Goal: Task Accomplishment & Management: Manage account settings

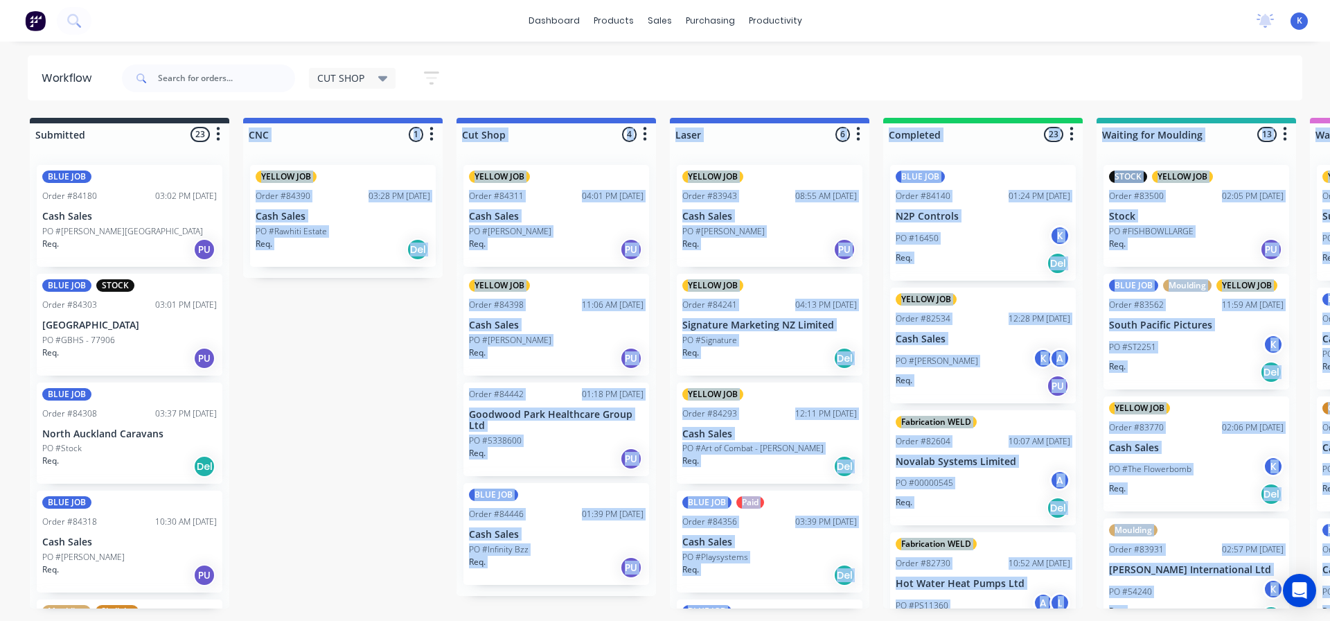
drag, startPoint x: 301, startPoint y: 619, endPoint x: 282, endPoint y: 615, distance: 19.7
click at [282, 538] on html "dashboard products sales purchasing productivity dashboard products Product Cat…" at bounding box center [665, 269] width 1330 height 538
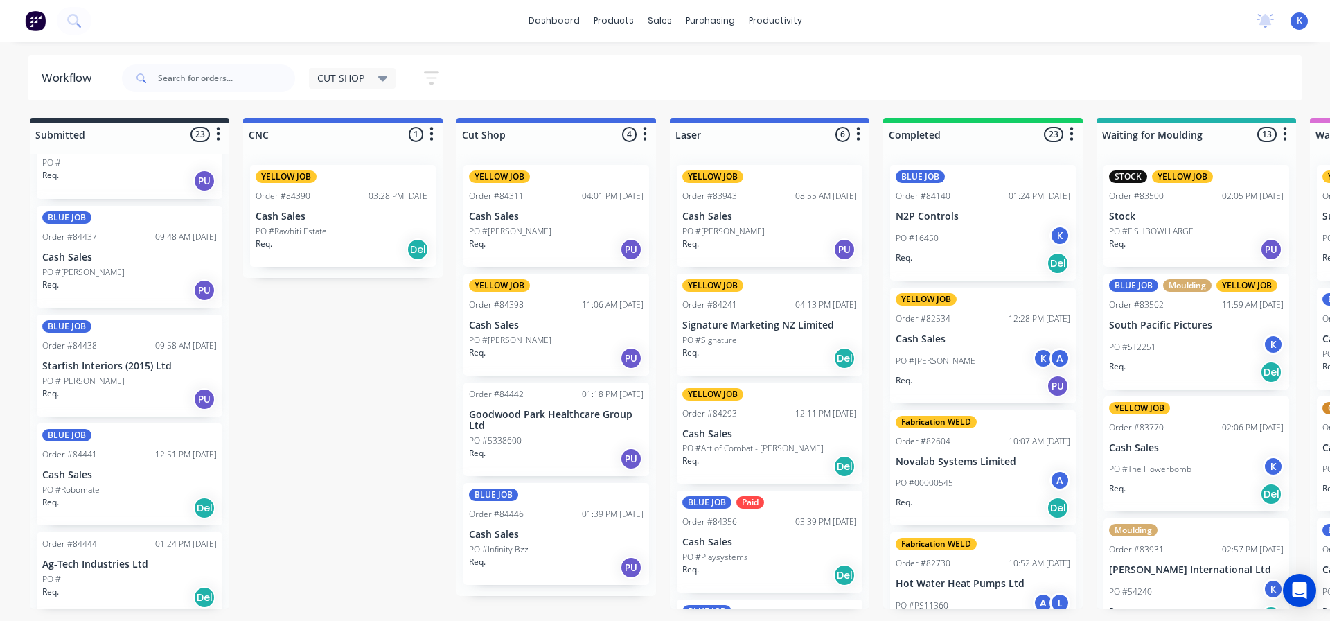
scroll to position [1039, 0]
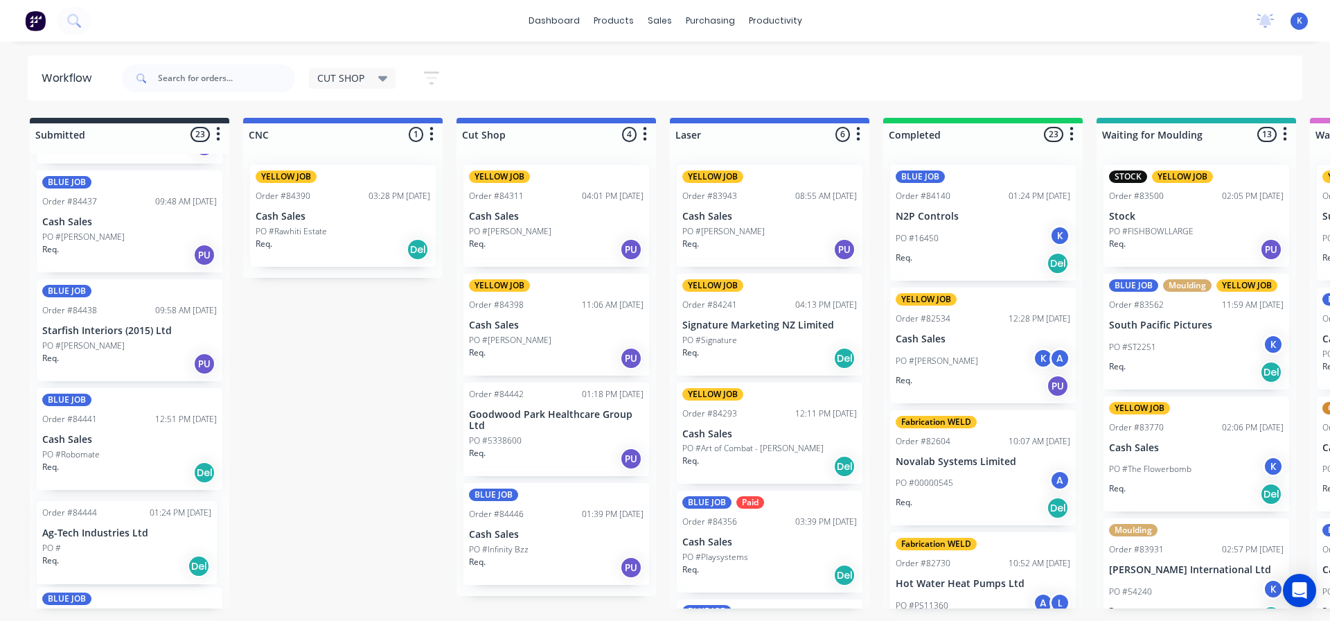
click at [77, 550] on div "BLUE JOB Order #84180 03:02 PM 26/08/25 Cash Sales PO #Henderson Valley School …" at bounding box center [129, 381] width 199 height 454
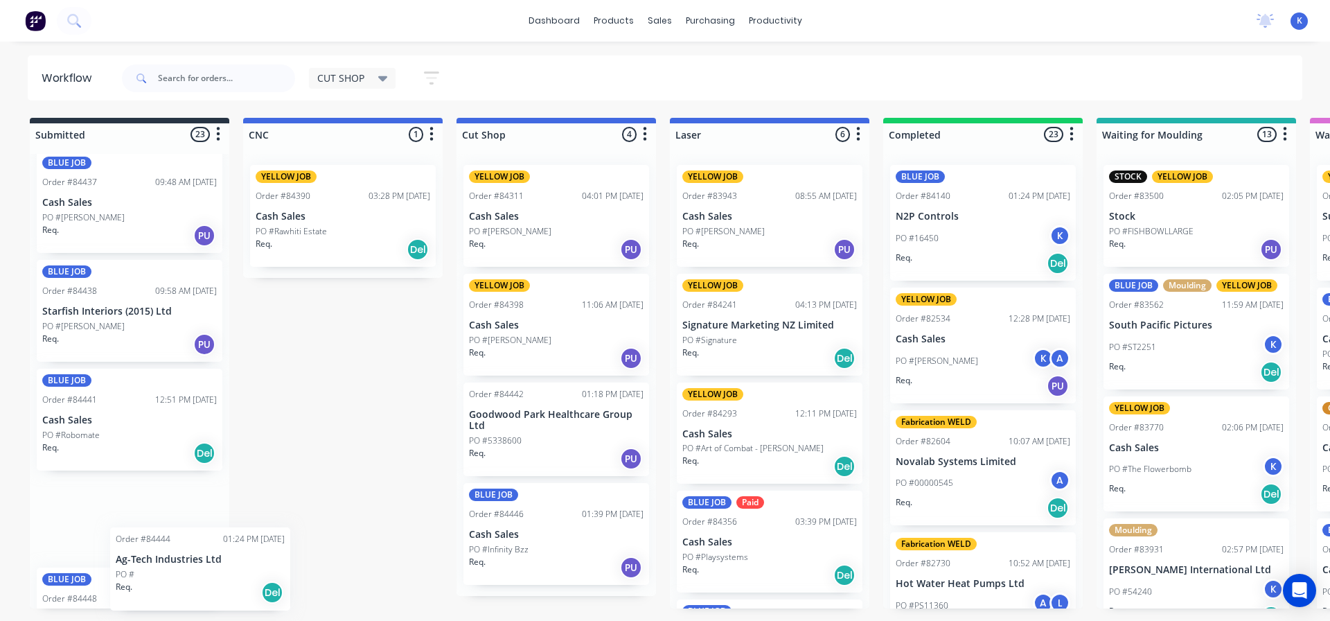
scroll to position [1063, 0]
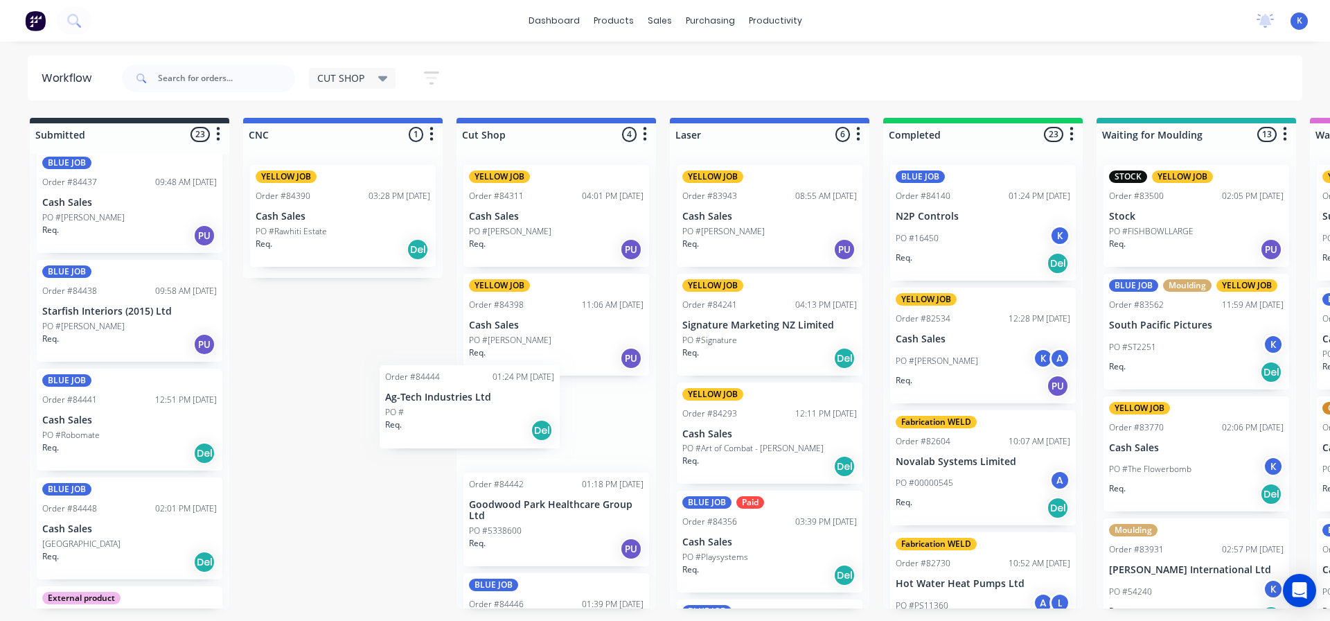
drag, startPoint x: 91, startPoint y: 513, endPoint x: 444, endPoint y: 396, distance: 371.5
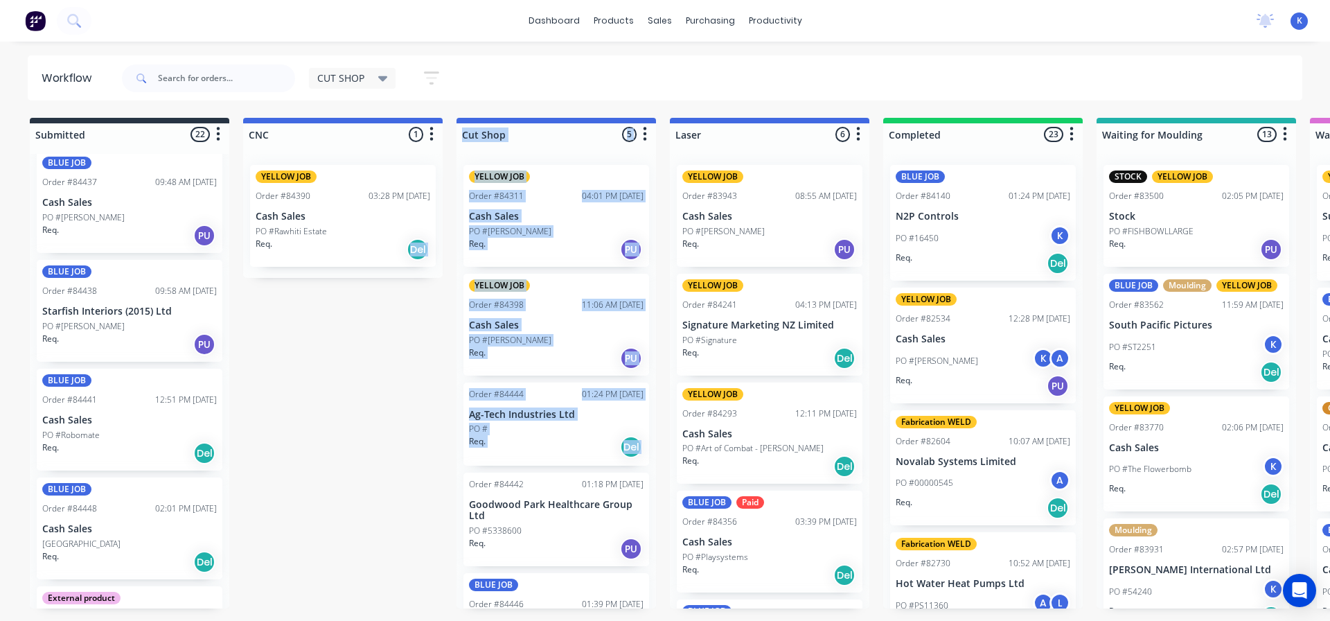
drag, startPoint x: 292, startPoint y: 232, endPoint x: 294, endPoint y: 325, distance: 92.8
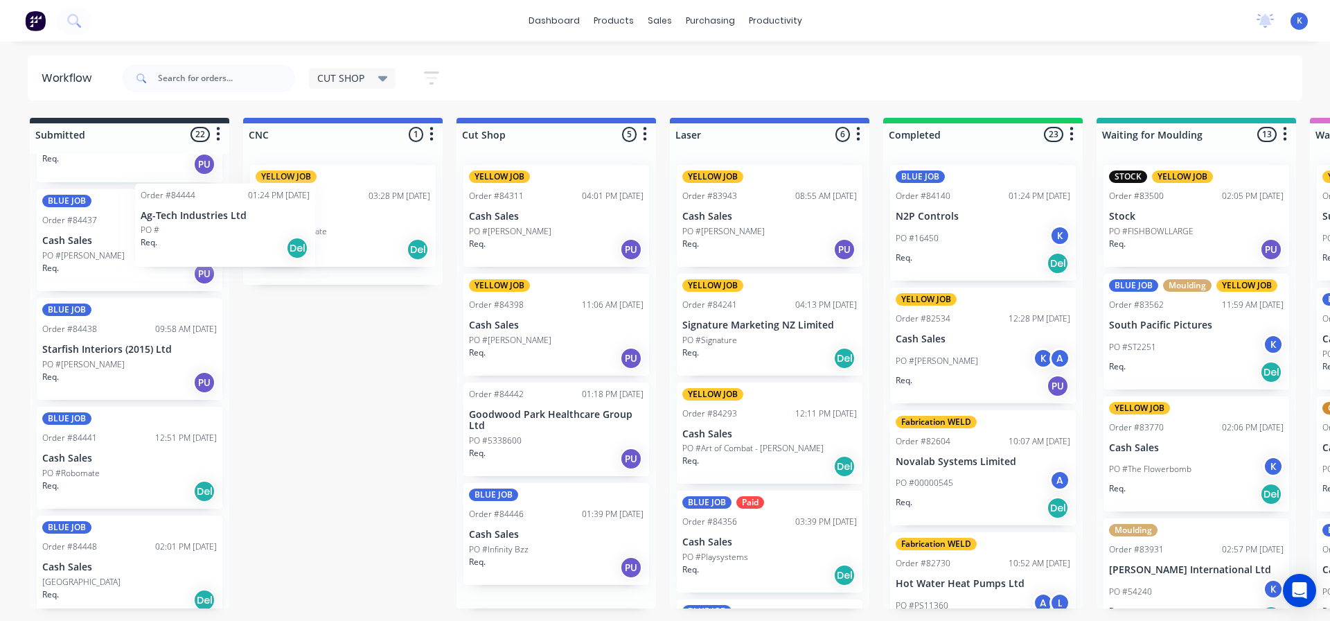
drag, startPoint x: 510, startPoint y: 423, endPoint x: 179, endPoint y: 224, distance: 385.6
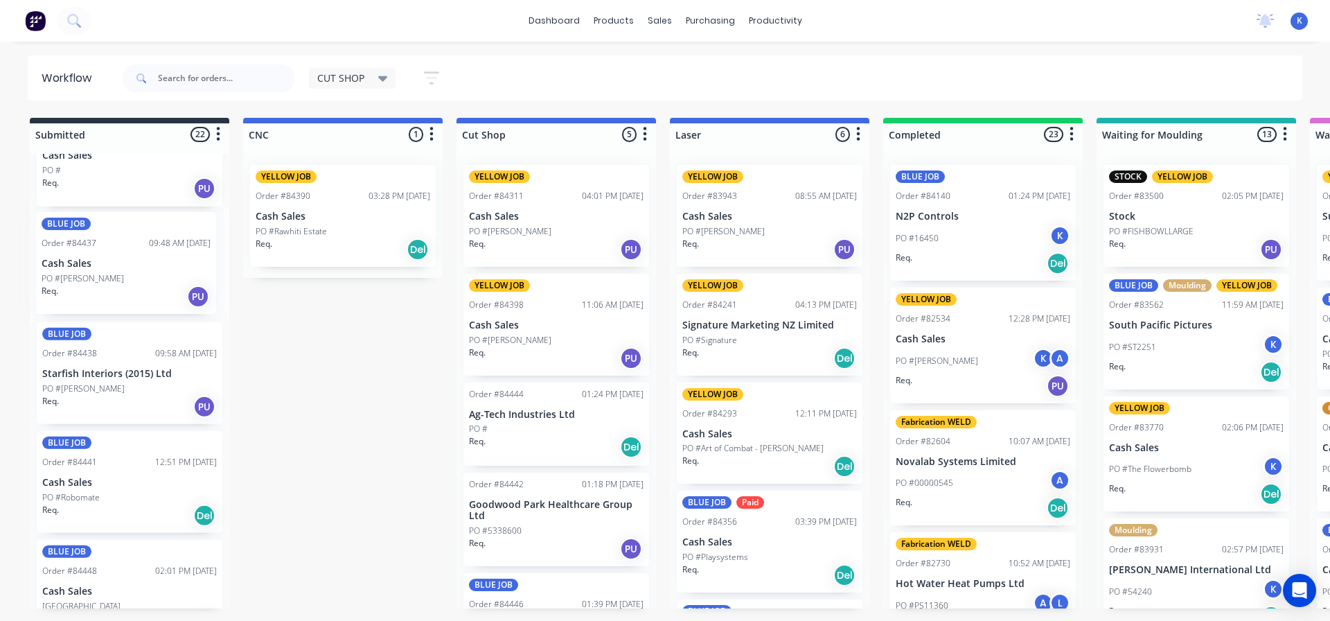
scroll to position [996, 0]
click at [192, 290] on div "BLUE JOB Order #84180 03:02 PM 26/08/25 Cash Sales PO #Henderson Valley School …" at bounding box center [129, 381] width 199 height 454
click at [169, 287] on div "BLUE JOB Order #84180 03:02 PM 26/08/25 Cash Sales PO #Henderson Valley School …" at bounding box center [129, 381] width 199 height 454
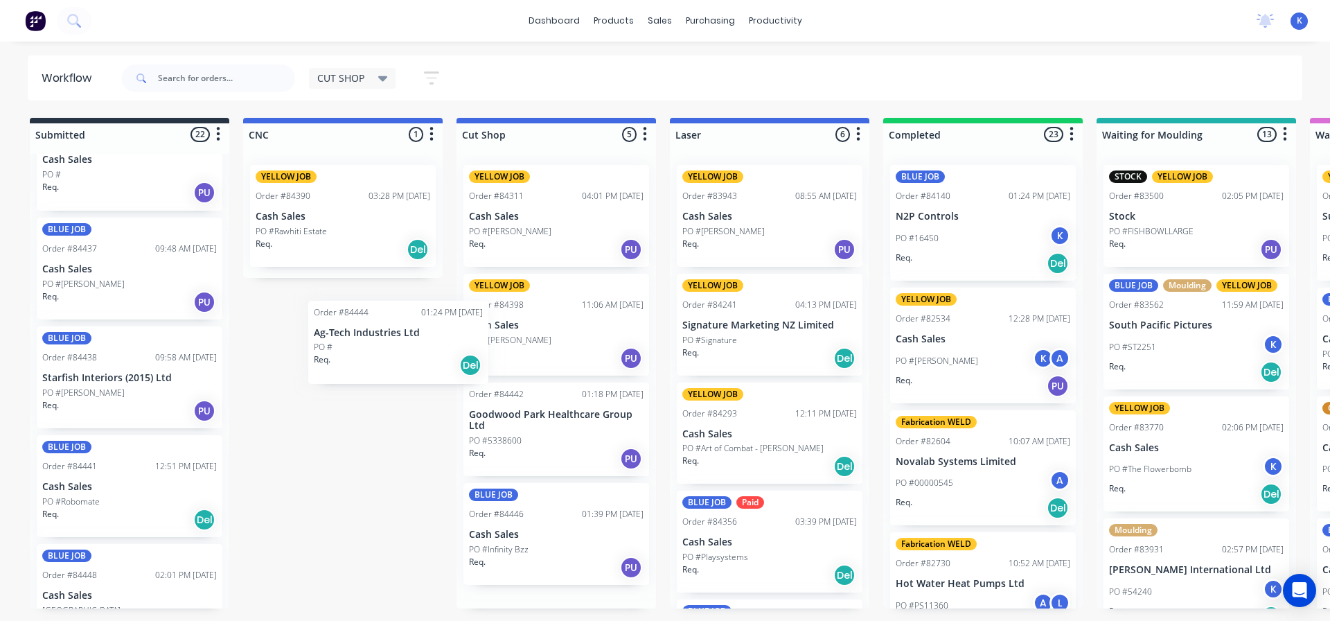
drag, startPoint x: 467, startPoint y: 420, endPoint x: 312, endPoint y: 339, distance: 175.4
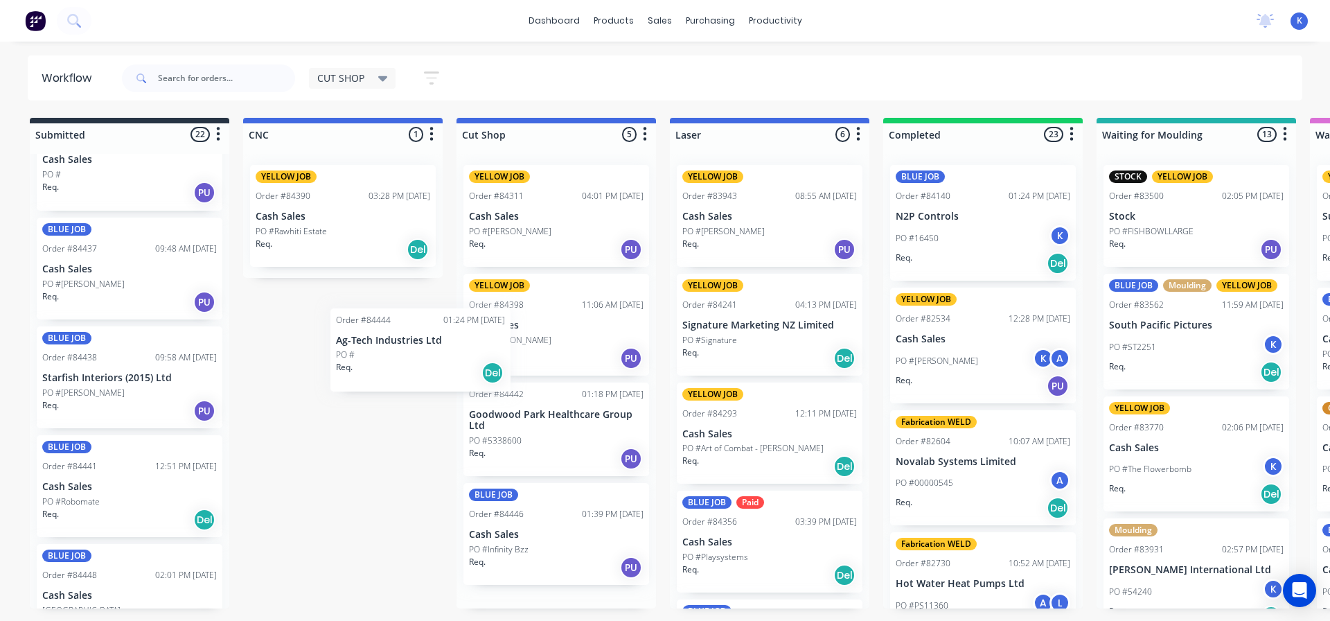
drag, startPoint x: 505, startPoint y: 416, endPoint x: 370, endPoint y: 342, distance: 154.1
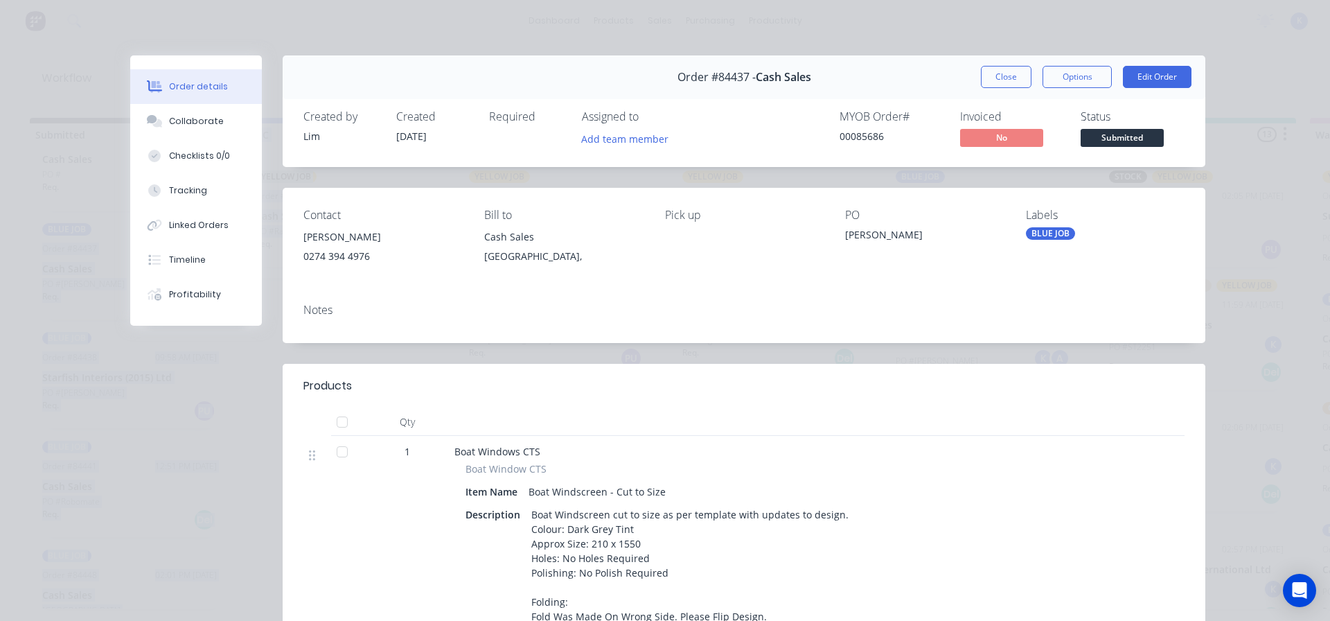
click at [1000, 86] on button "Close" at bounding box center [1006, 77] width 51 height 22
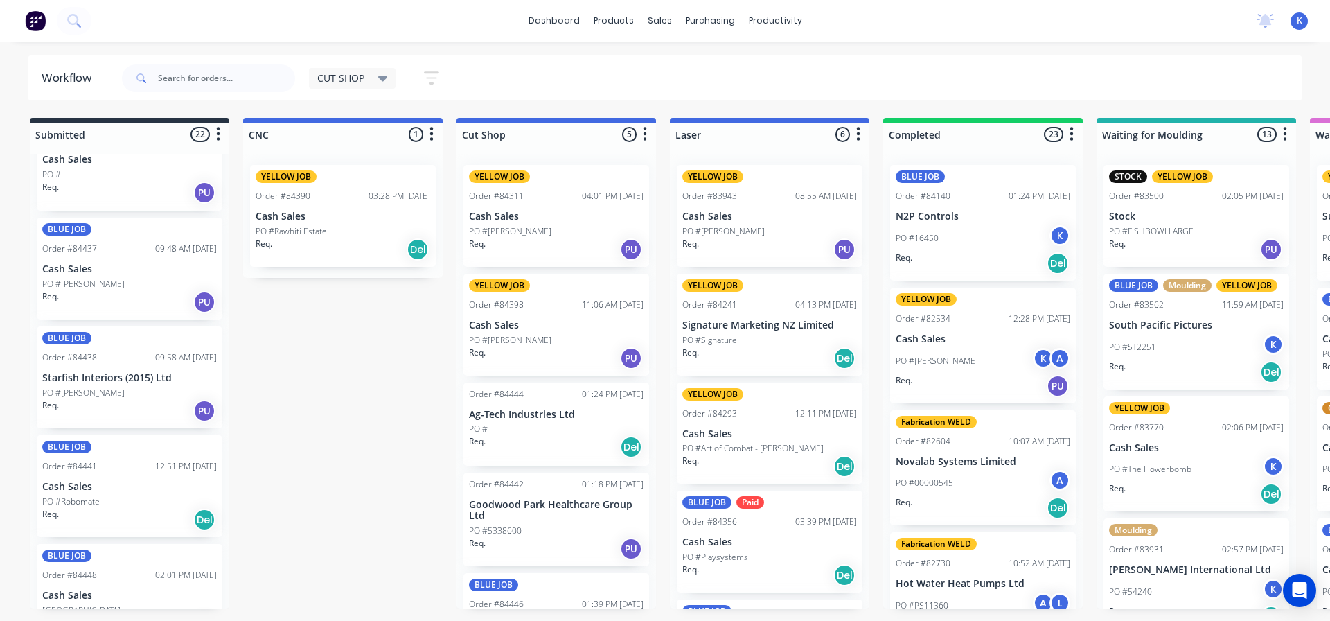
drag, startPoint x: 344, startPoint y: 456, endPoint x: 531, endPoint y: 476, distance: 188.0
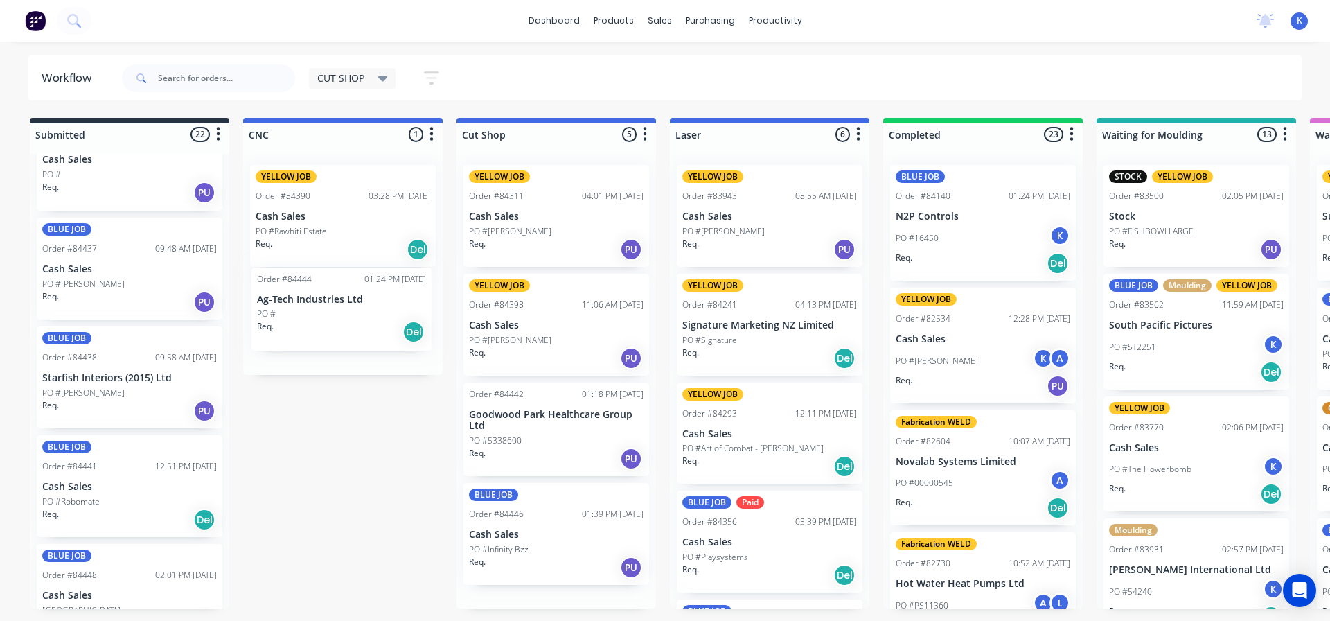
drag, startPoint x: 520, startPoint y: 415, endPoint x: 301, endPoint y: 299, distance: 247.0
click at [307, 291] on div "Order #84444" at bounding box center [283, 285] width 55 height 12
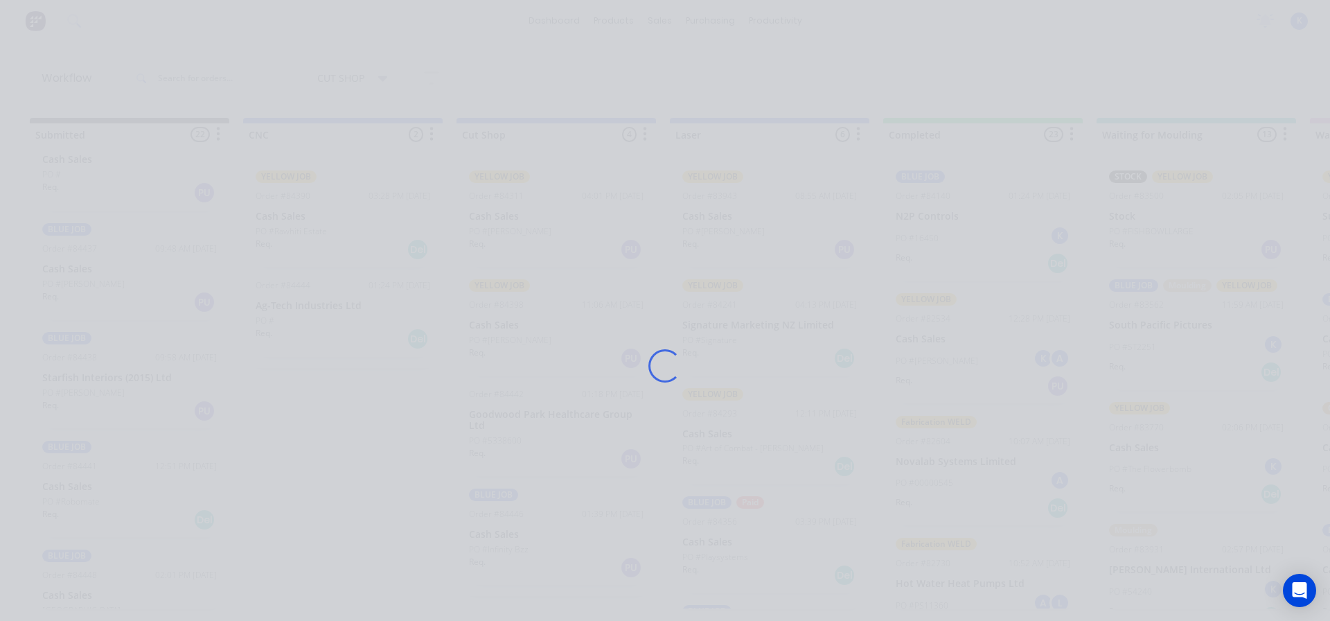
click at [307, 291] on div "Loading..." at bounding box center [665, 365] width 1108 height 621
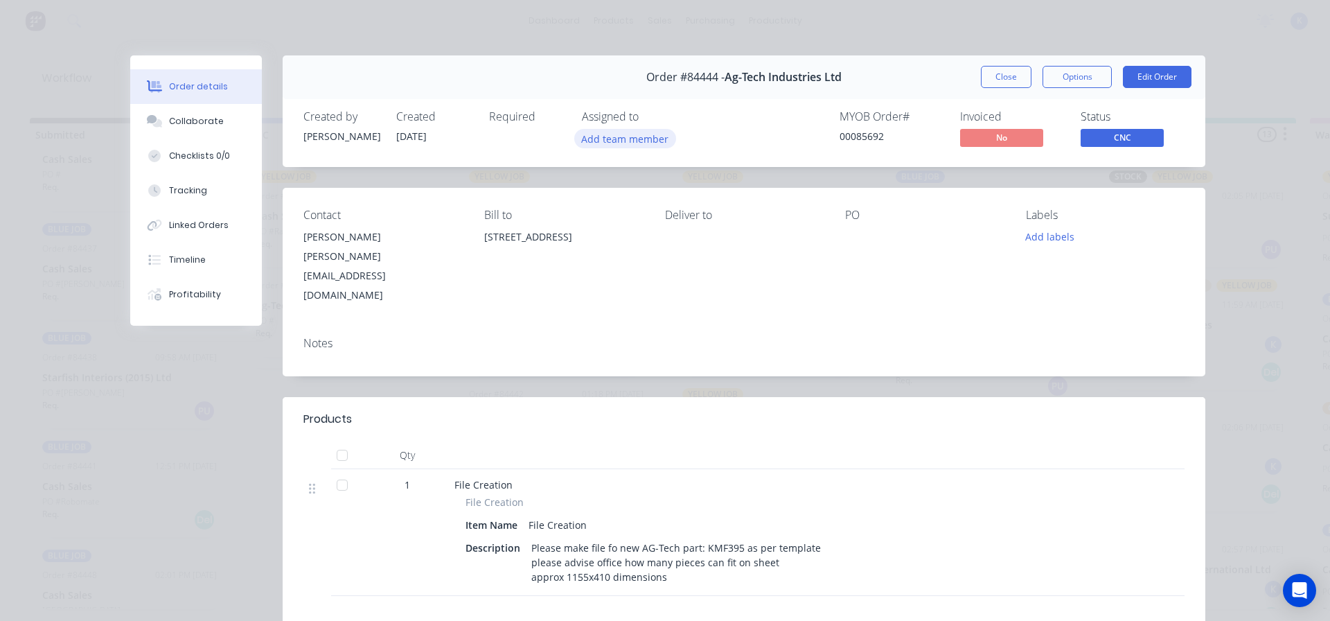
click at [626, 133] on button "Add team member" at bounding box center [625, 138] width 102 height 19
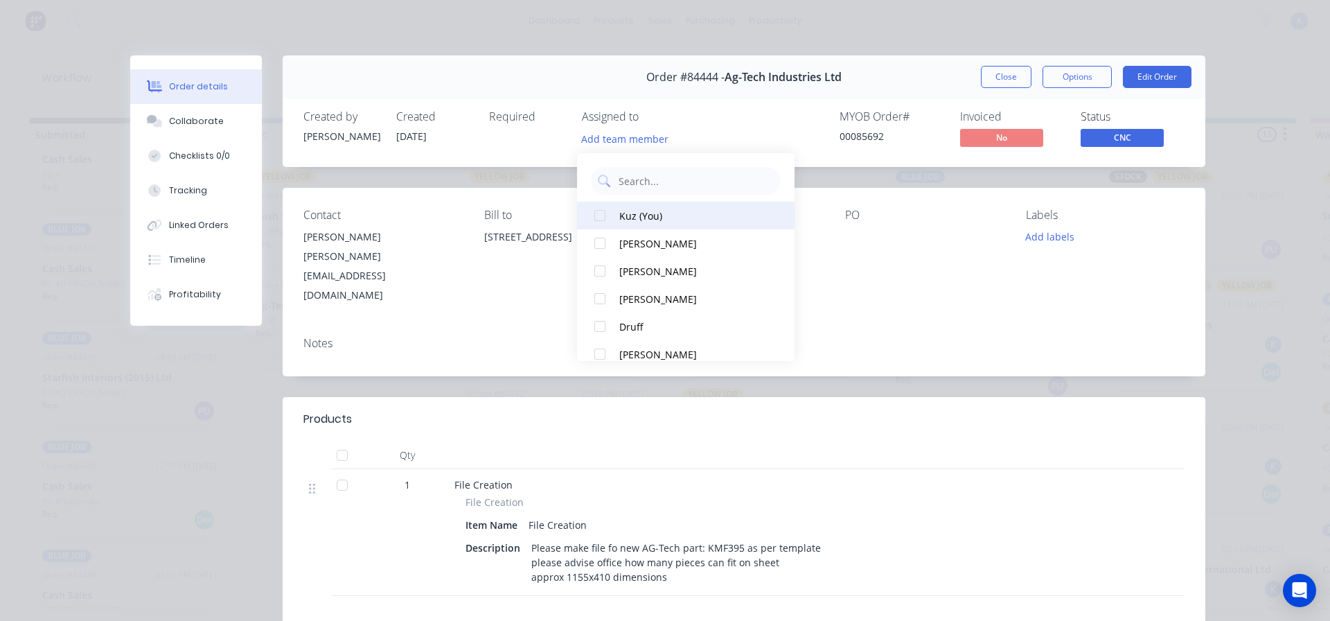
click at [602, 208] on div at bounding box center [600, 216] width 28 height 28
click at [602, 237] on div at bounding box center [600, 243] width 28 height 28
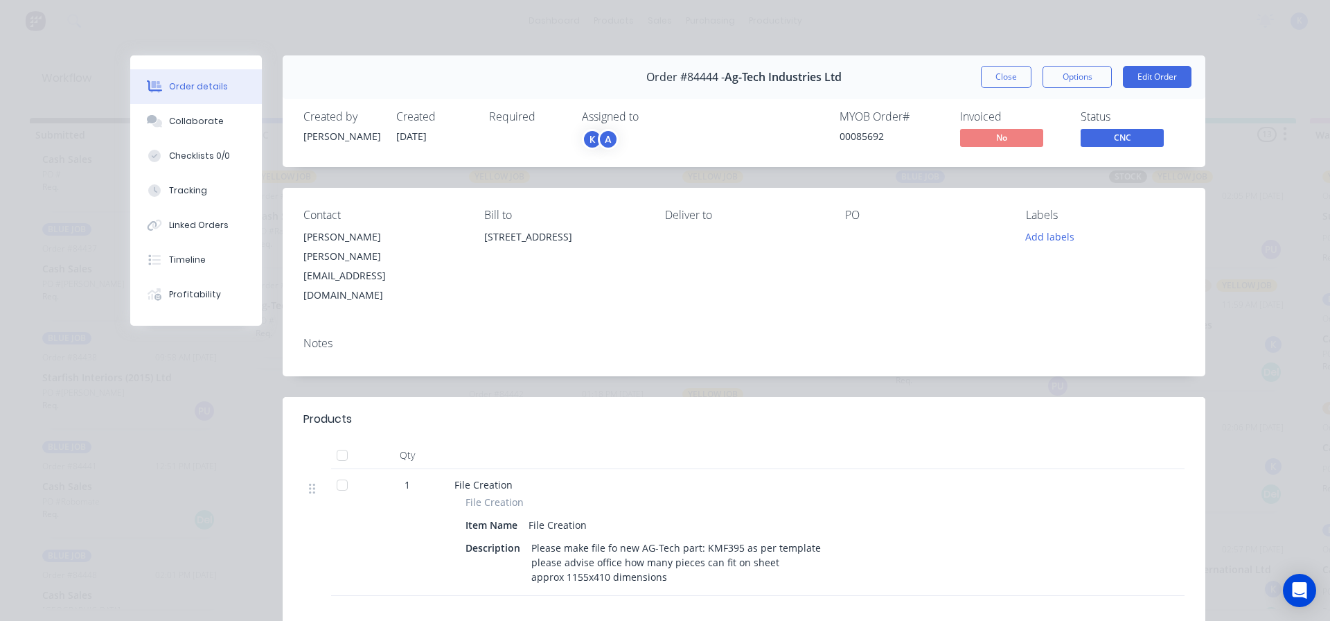
drag, startPoint x: 1007, startPoint y: 71, endPoint x: 989, endPoint y: 64, distance: 19.3
click at [1006, 70] on button "Close" at bounding box center [1006, 77] width 51 height 22
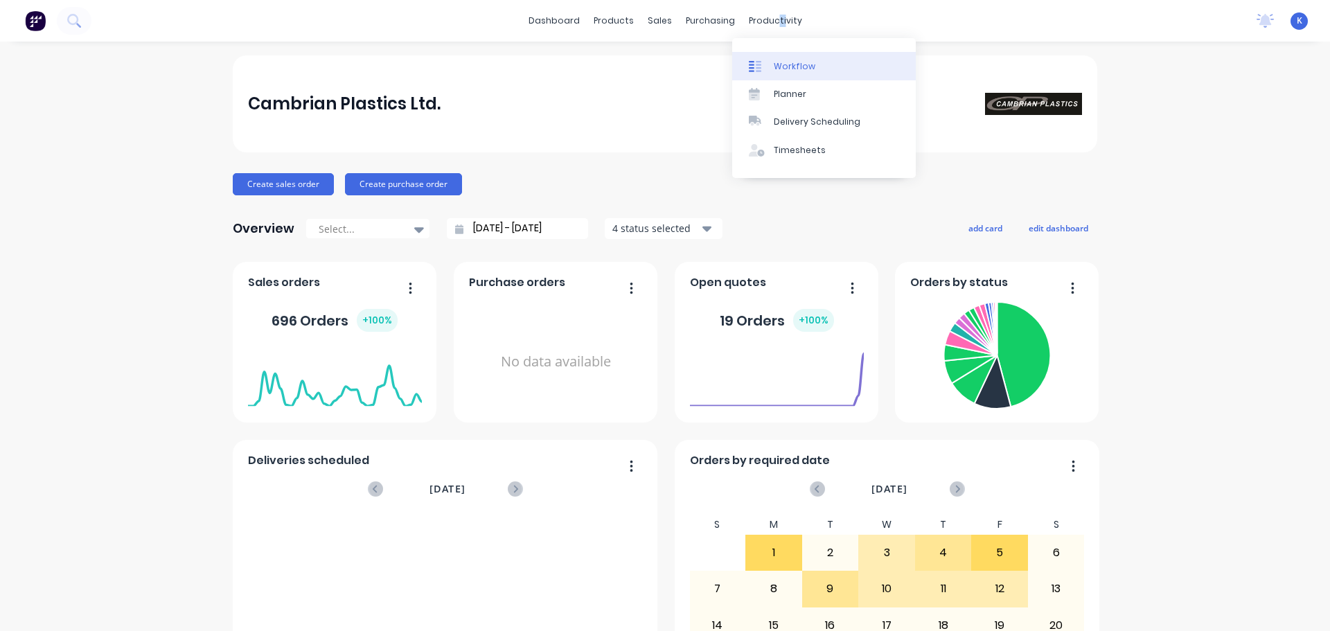
click at [789, 65] on div "Workflow" at bounding box center [795, 66] width 42 height 12
